Goal: Download file/media

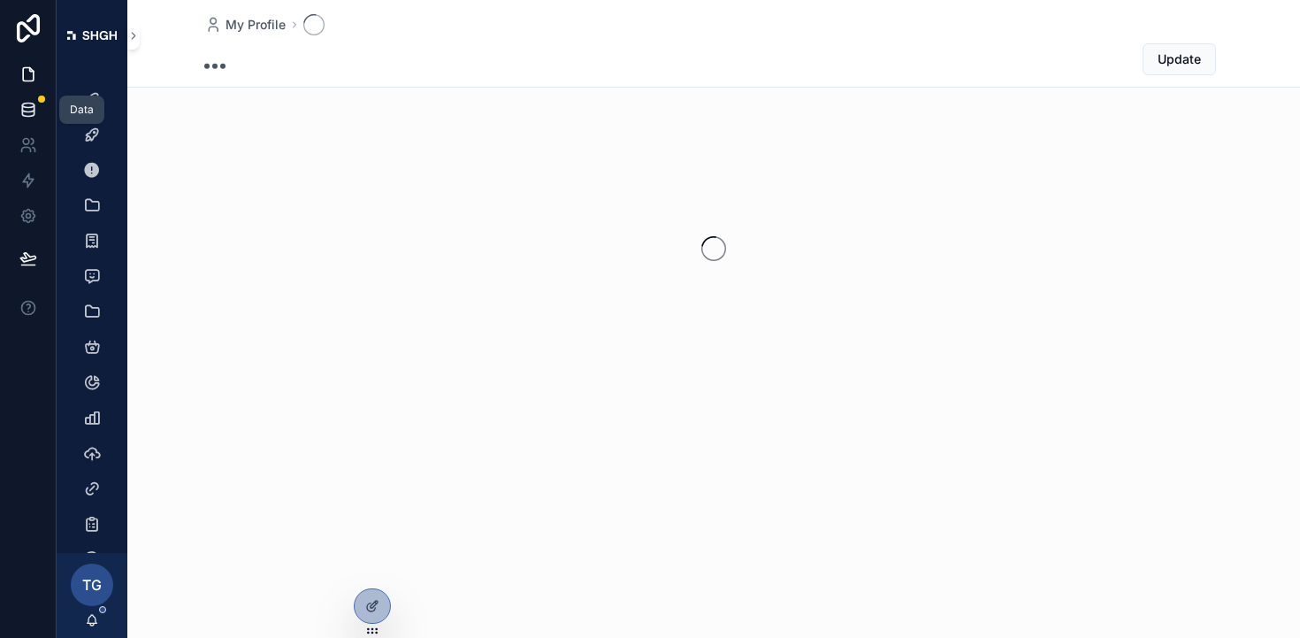
click at [33, 112] on icon at bounding box center [28, 110] width 18 height 18
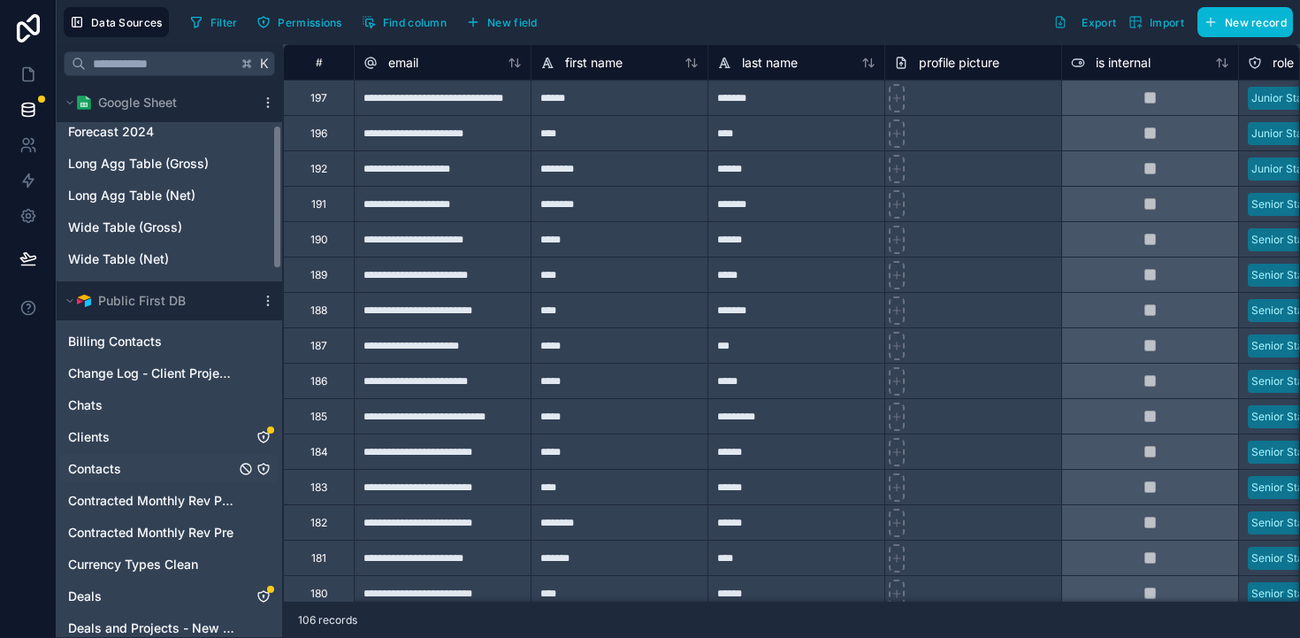
scroll to position [159, 0]
click at [96, 437] on span "Clients" at bounding box center [89, 435] width 42 height 18
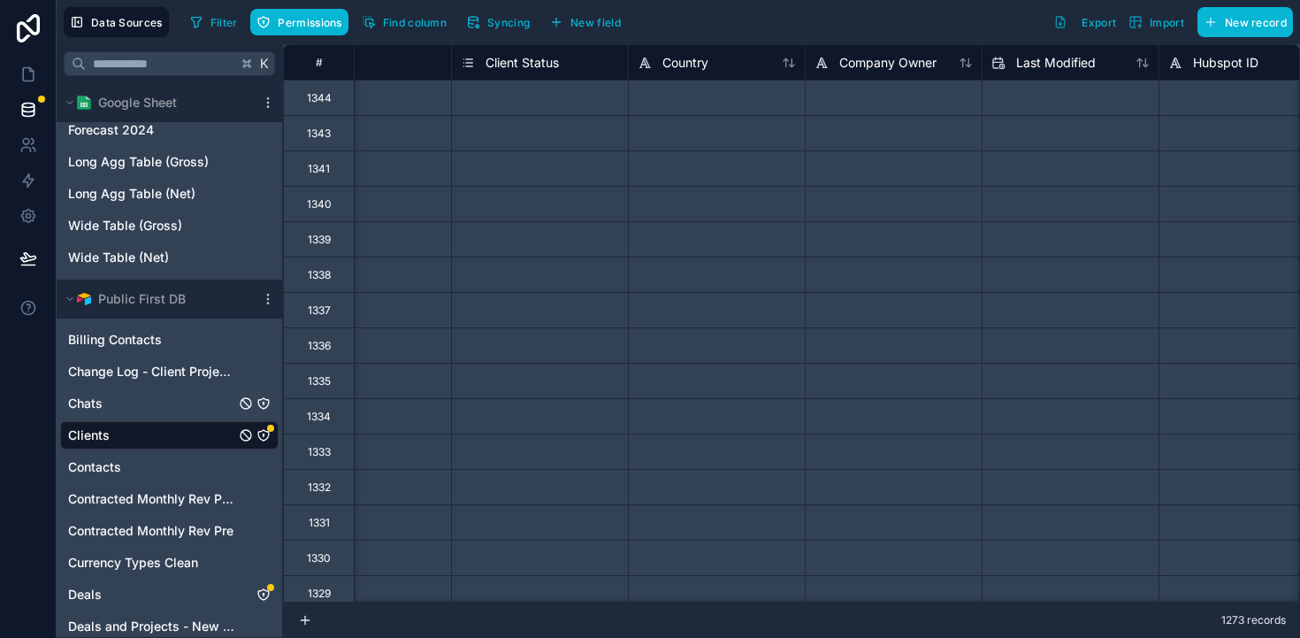
scroll to position [0, 665]
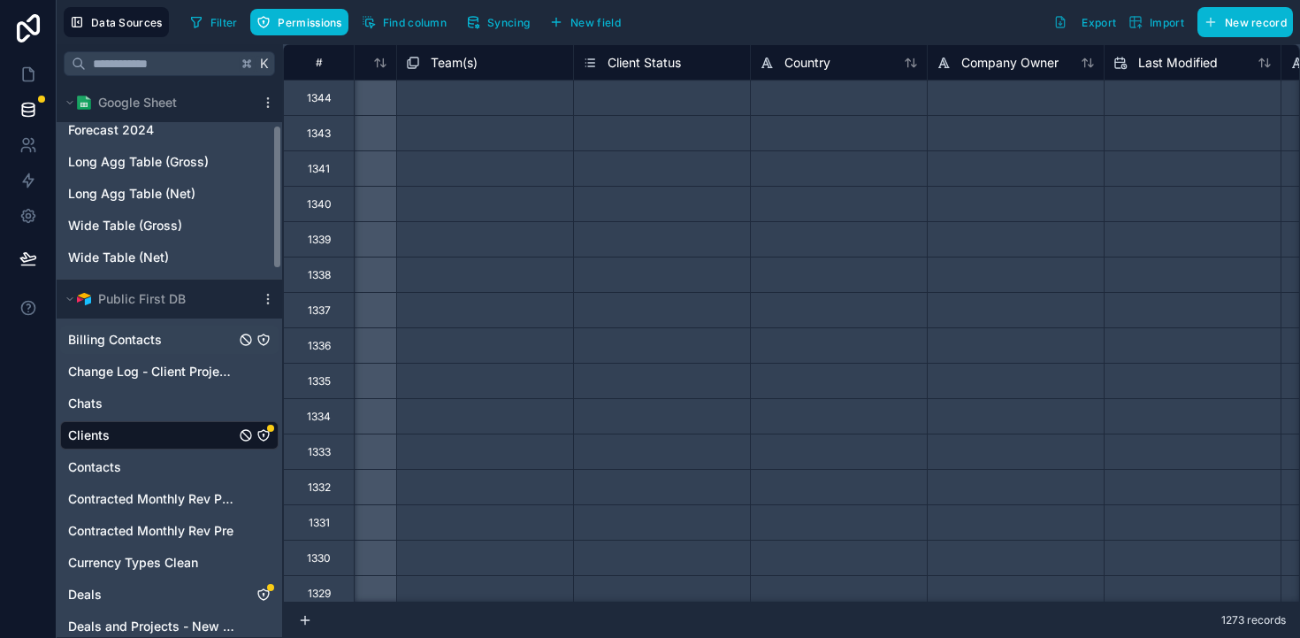
click at [102, 340] on span "Billing Contacts" at bounding box center [115, 340] width 94 height 18
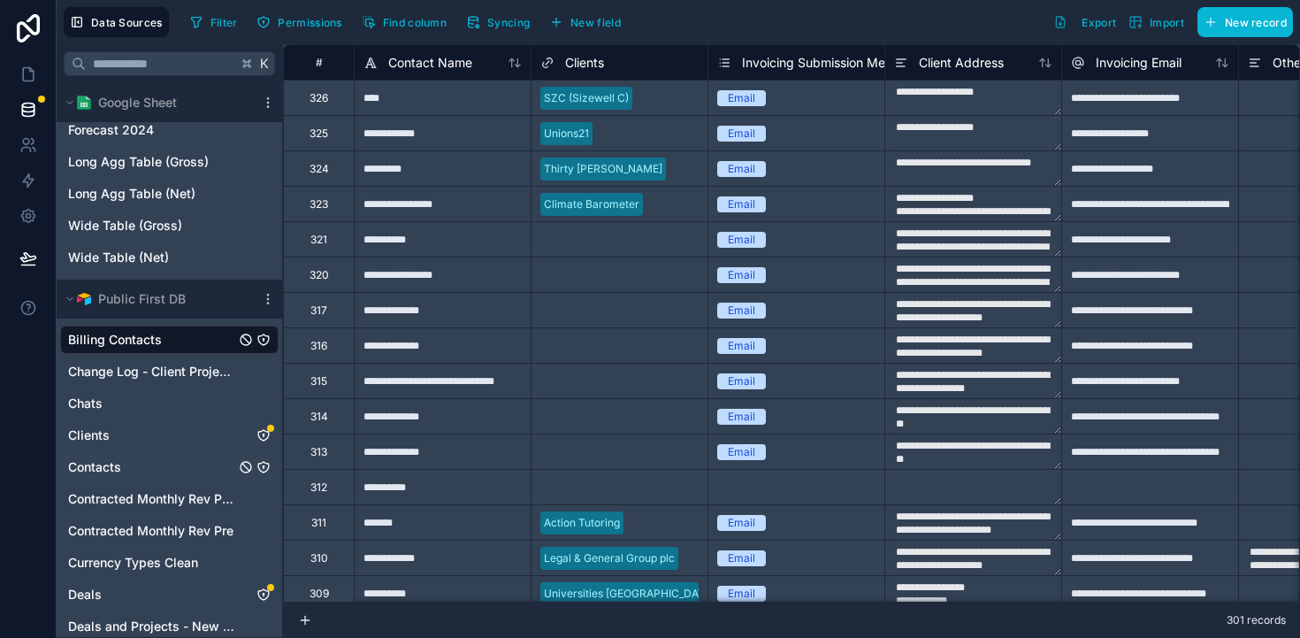
click at [96, 470] on span "Contacts" at bounding box center [94, 467] width 53 height 18
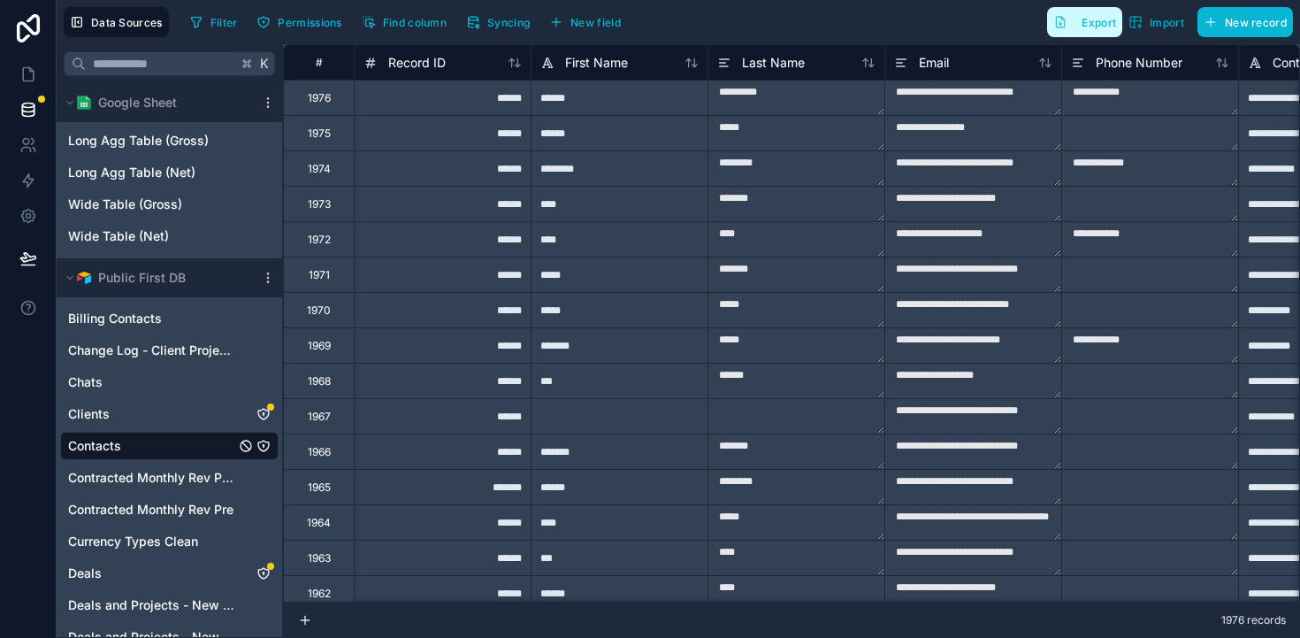
click at [1095, 30] on button "Export" at bounding box center [1084, 22] width 75 height 30
